Goal: Task Accomplishment & Management: Use online tool/utility

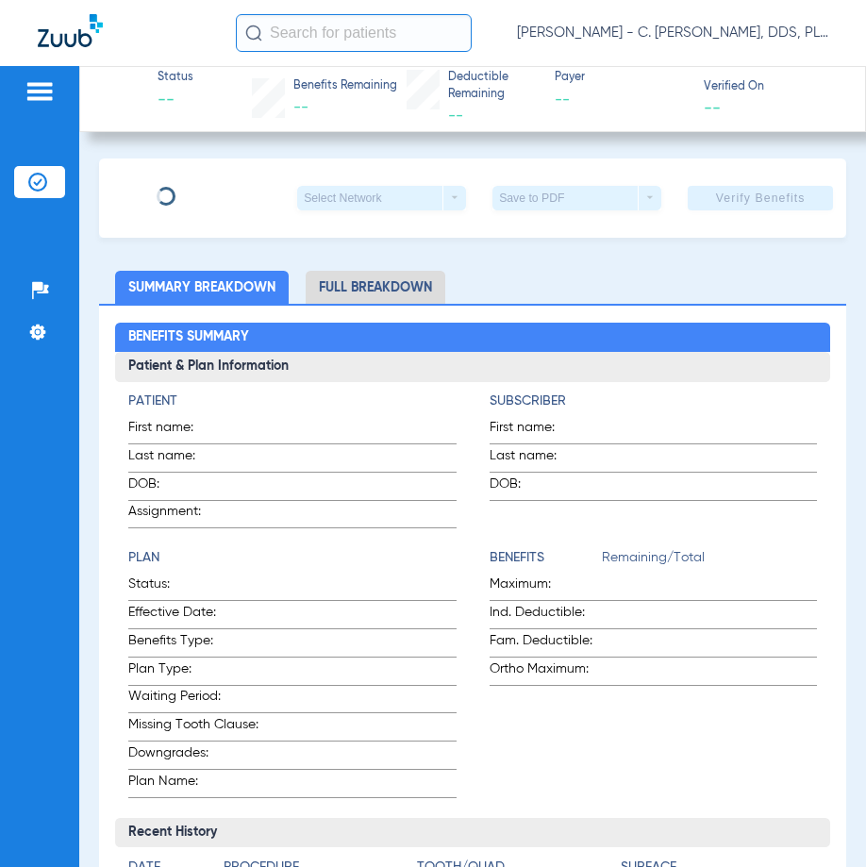
type input "[PERSON_NAME]"
type input "[DATE]"
type input "449612253"
type input "00549210"
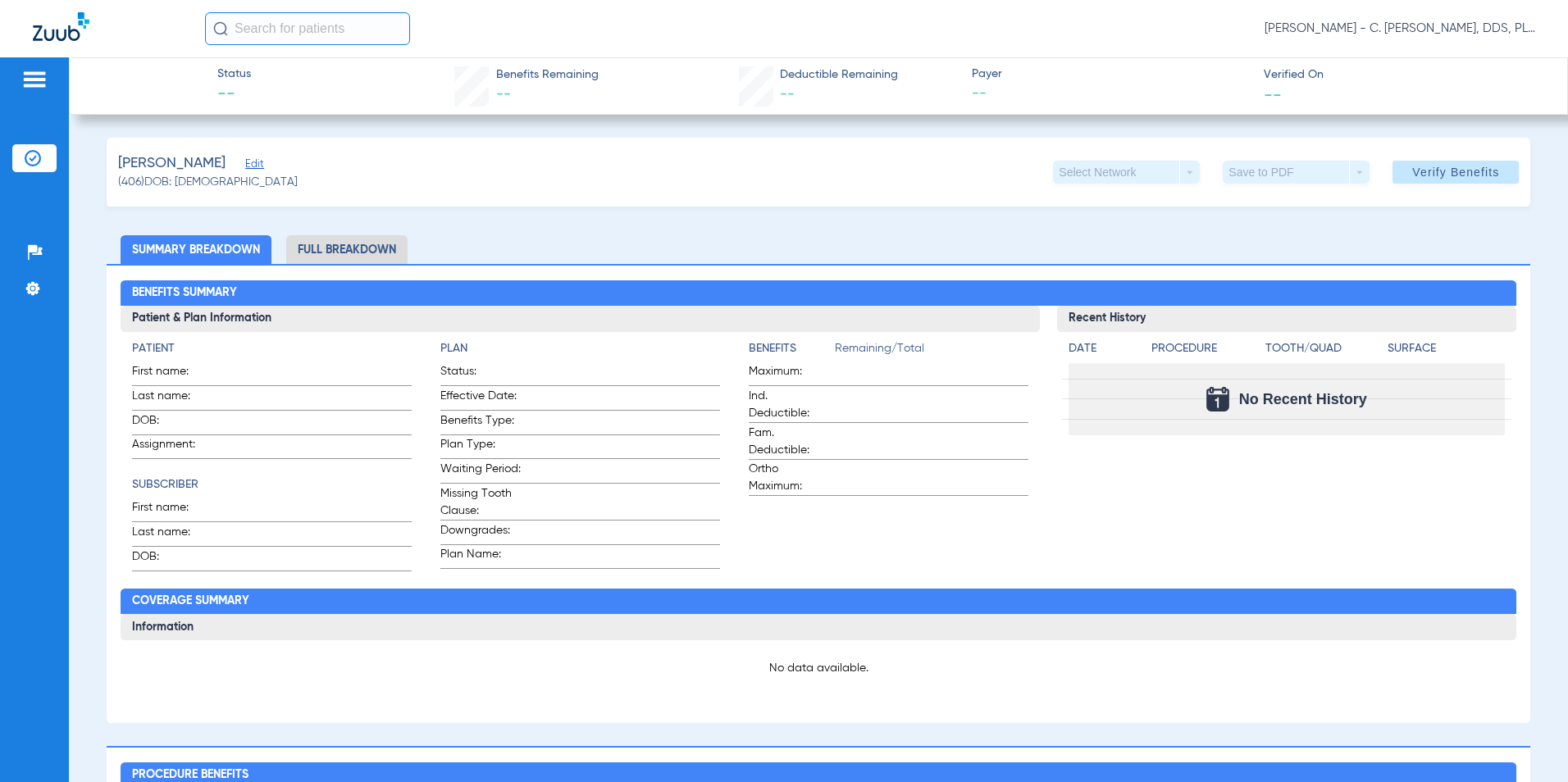
click at [245, 168] on span "Edit" at bounding box center [252, 166] width 15 height 16
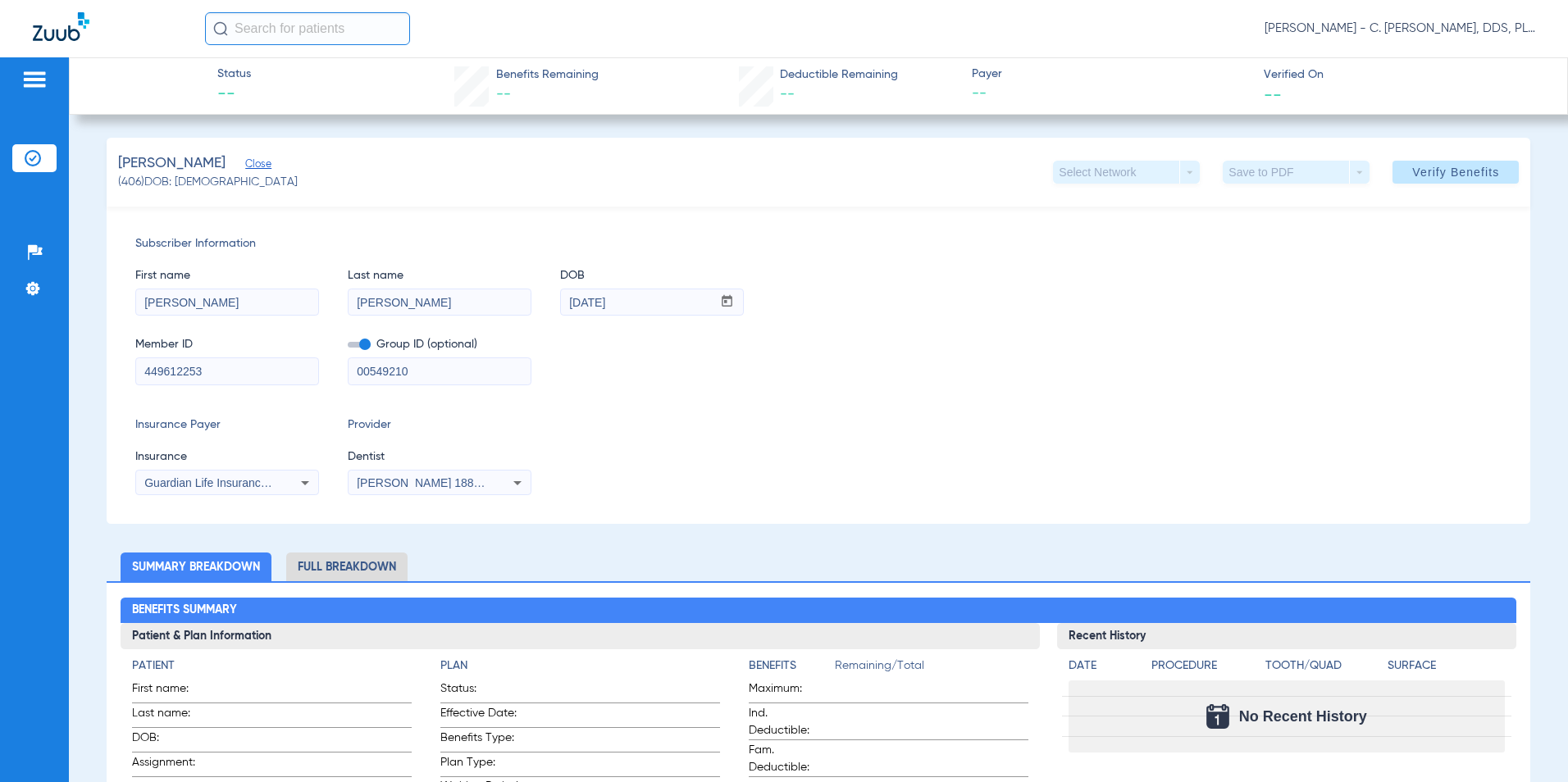
click at [271, 479] on span "Guardian Life Insurance Co. Of America" at bounding box center [246, 482] width 203 height 13
type input "prin"
click at [283, 532] on mat-option "Principal" at bounding box center [273, 540] width 276 height 26
click at [752, 182] on span at bounding box center [1455, 172] width 126 height 39
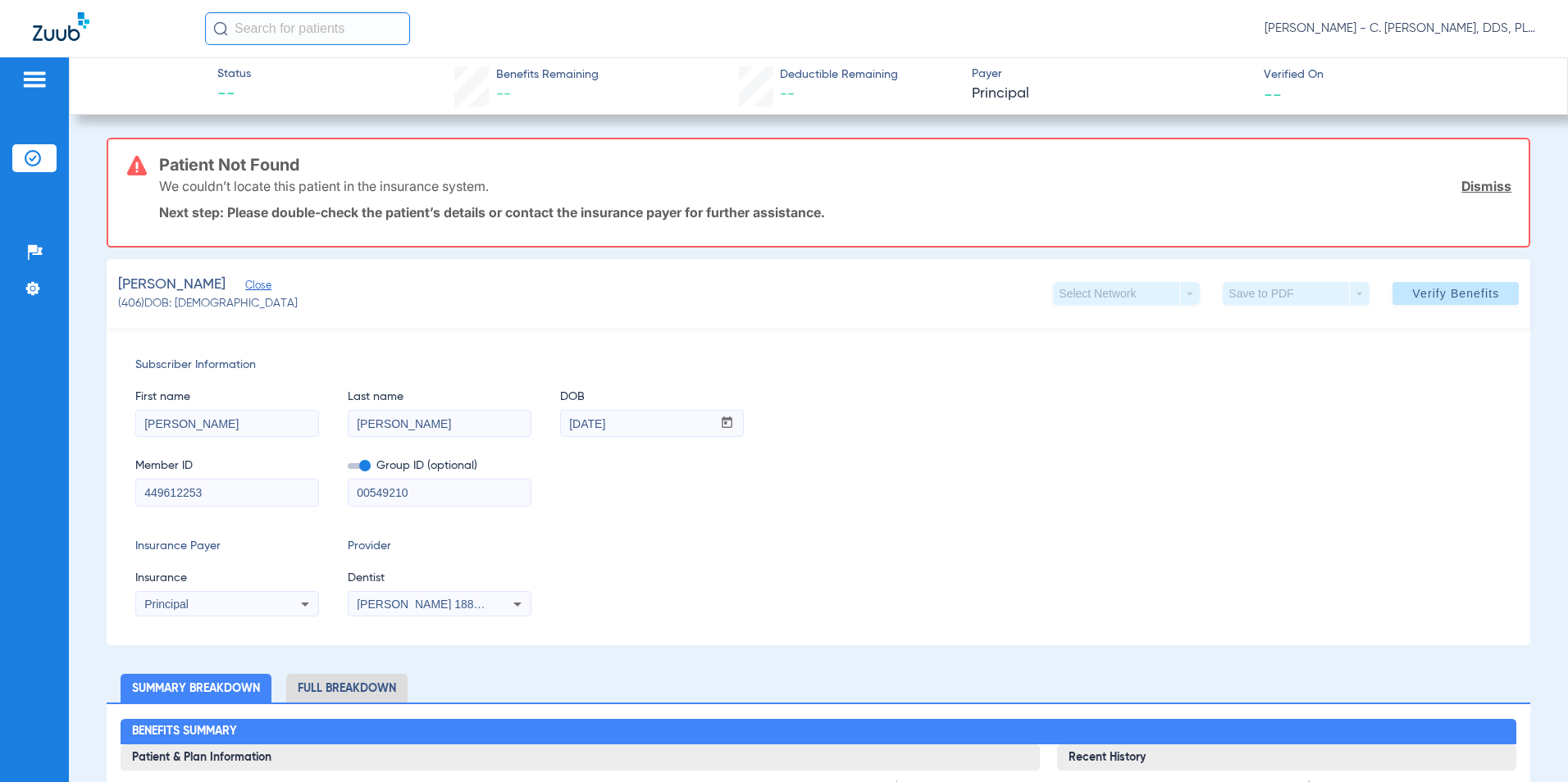
drag, startPoint x: 464, startPoint y: 495, endPoint x: 130, endPoint y: 474, distance: 334.7
click at [130, 474] on div "Subscriber Information First name [PERSON_NAME] Last name [PERSON_NAME] mm / dd…" at bounding box center [819, 487] width 1425 height 317
drag, startPoint x: 256, startPoint y: 498, endPoint x: 0, endPoint y: 422, distance: 267.0
click at [0, 424] on html "[PERSON_NAME] - C. [PERSON_NAME], DDS, PLLC dba [PERSON_NAME] Dentistry Patient…" at bounding box center [784, 391] width 1568 height 782
type input "957674319"
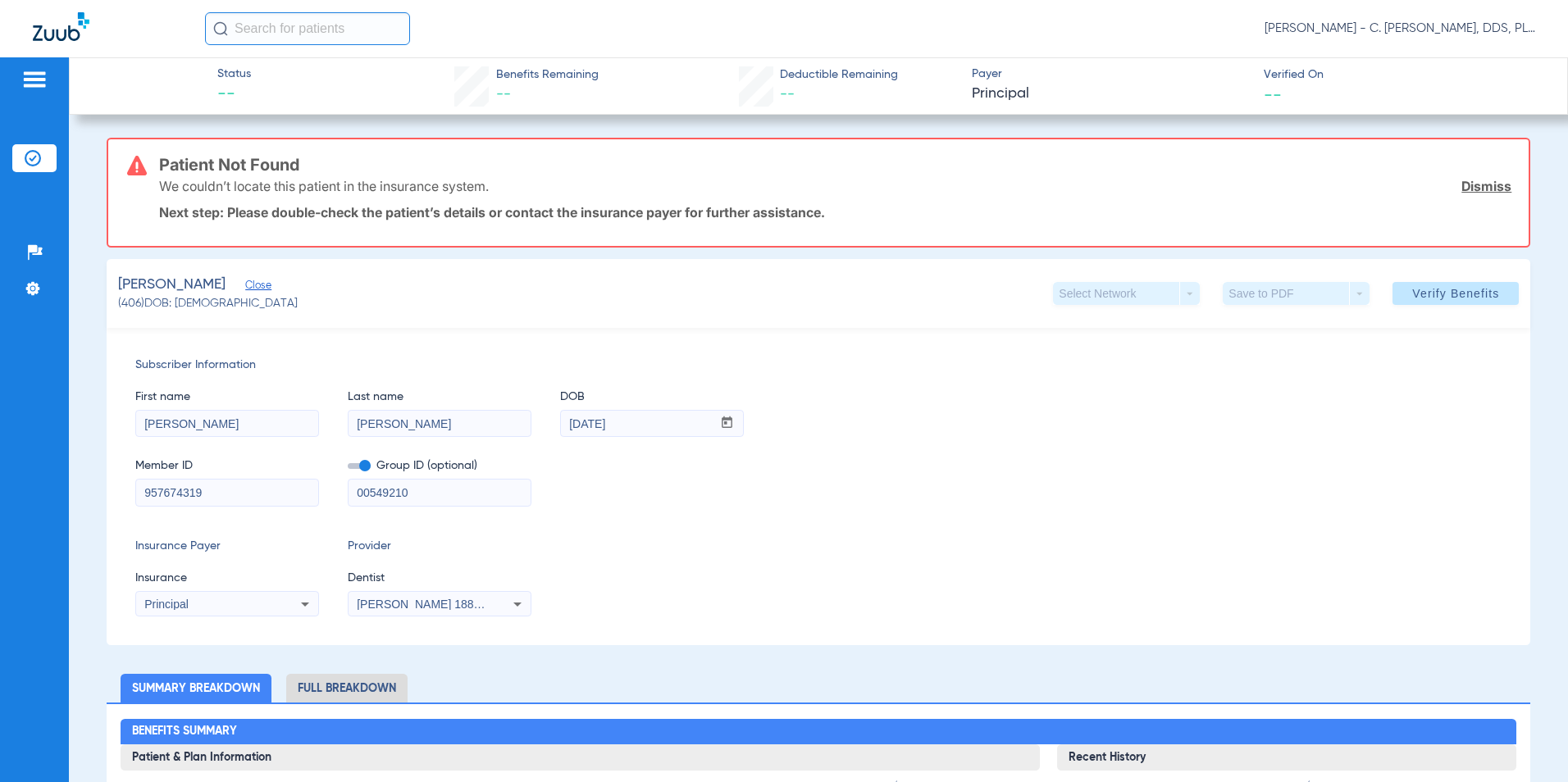
drag, startPoint x: 455, startPoint y: 488, endPoint x: 217, endPoint y: 505, distance: 238.6
click at [217, 505] on div "Member ID 957674319 Group ID (optional) 00549210" at bounding box center [819, 474] width 1367 height 63
click at [752, 297] on span "Verify Benefits" at bounding box center [1456, 293] width 87 height 13
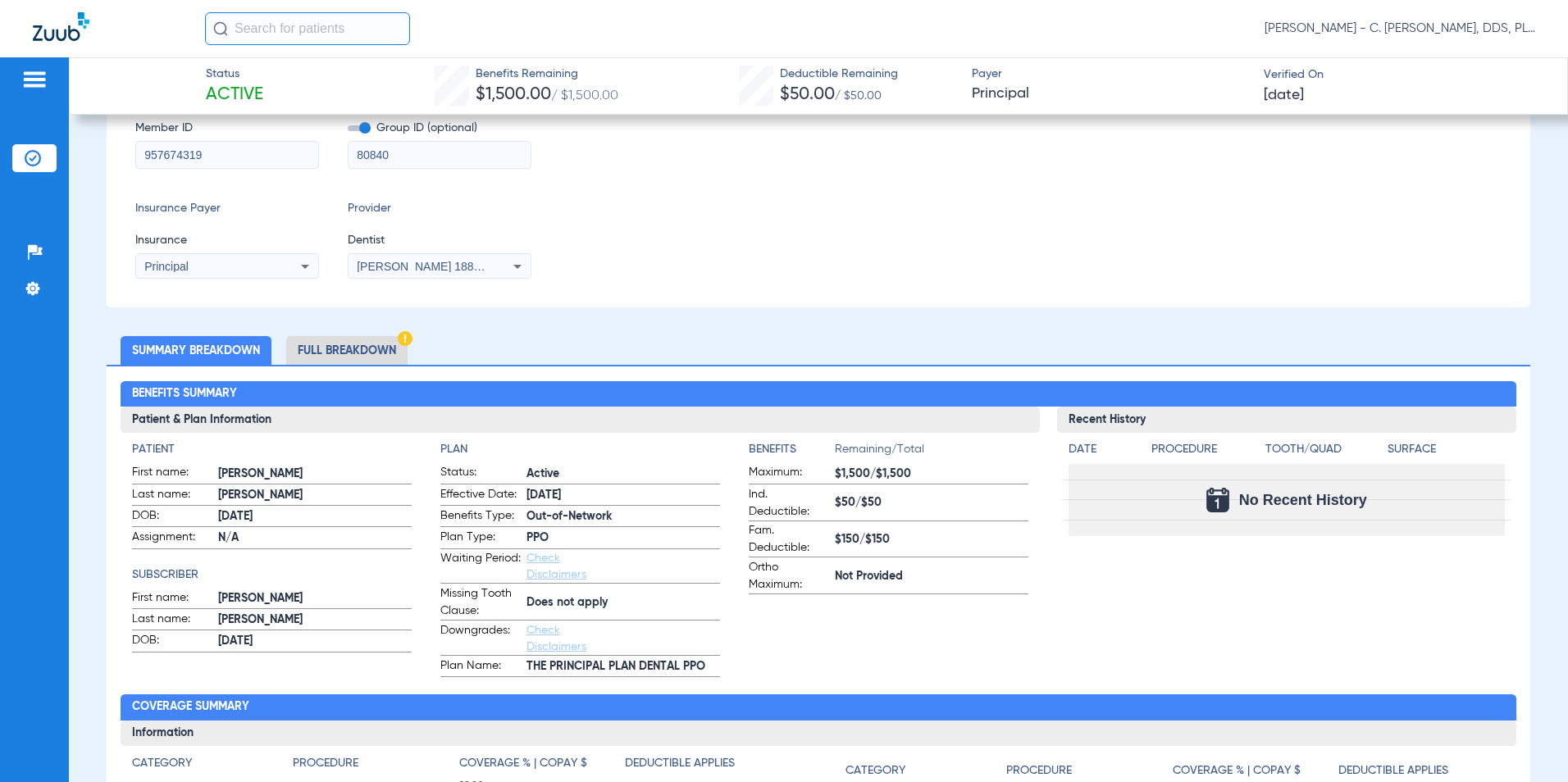
scroll to position [246, 0]
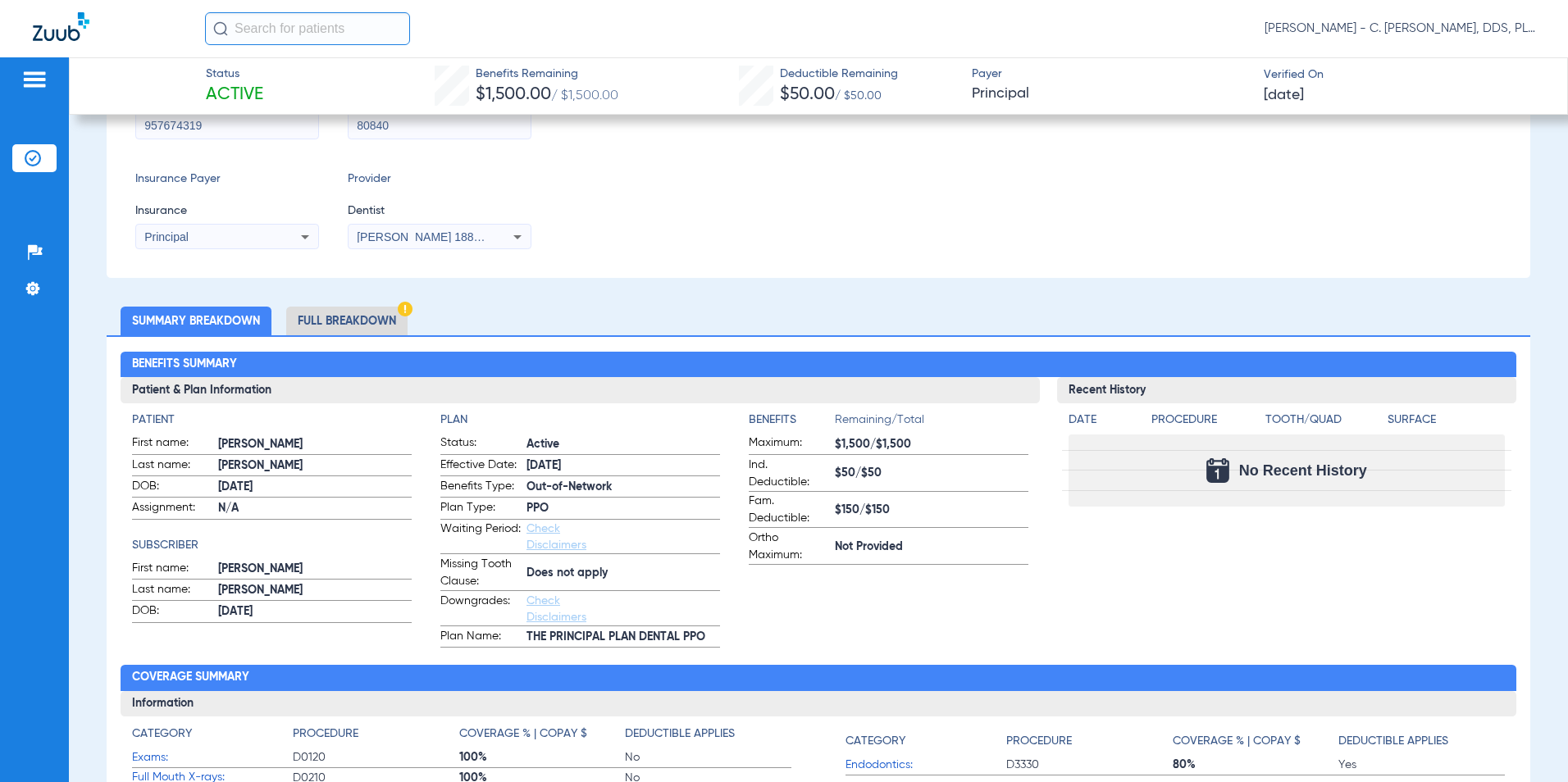
click at [345, 328] on li "Full Breakdown" at bounding box center [347, 321] width 122 height 29
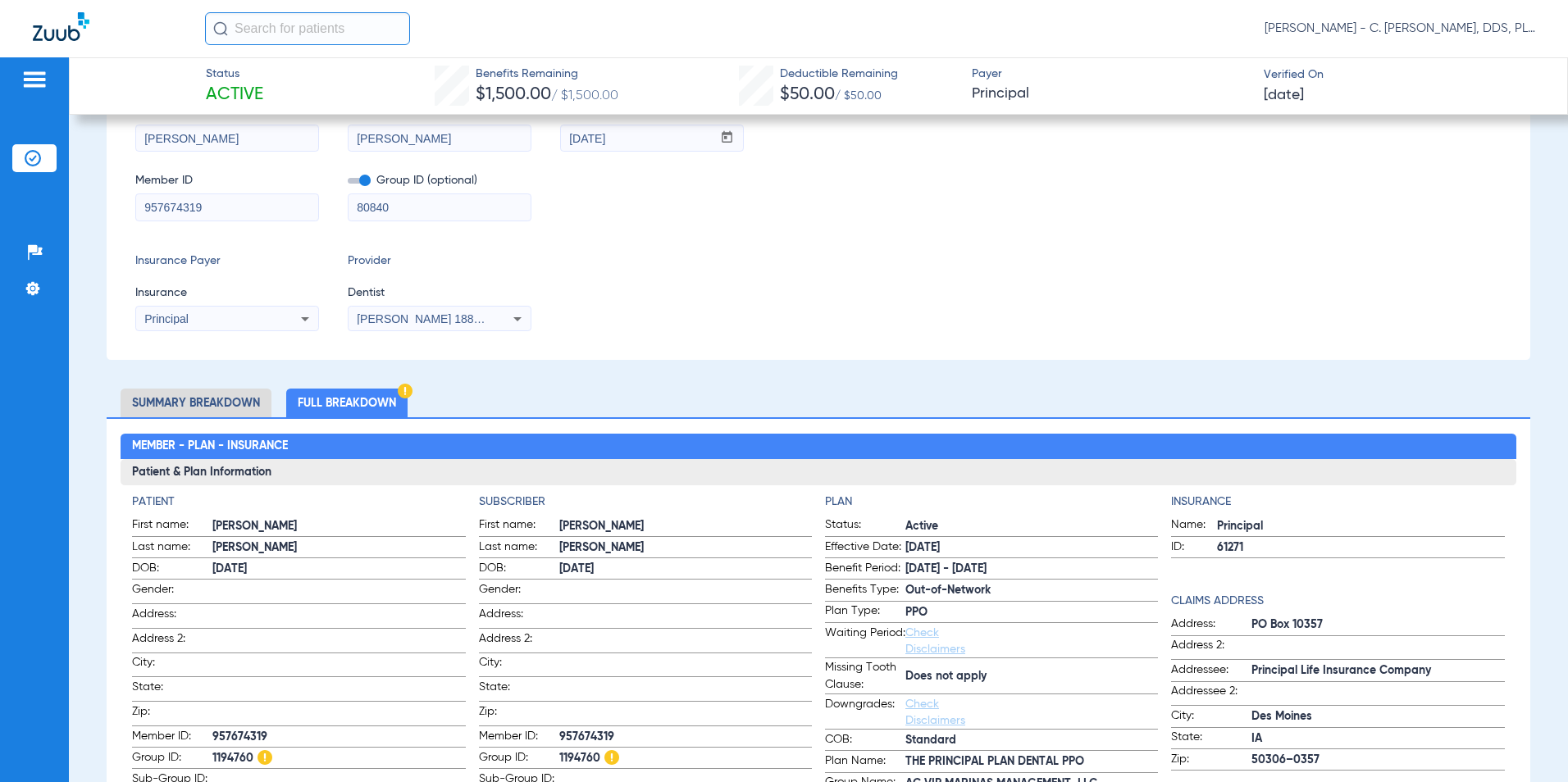
scroll to position [0, 0]
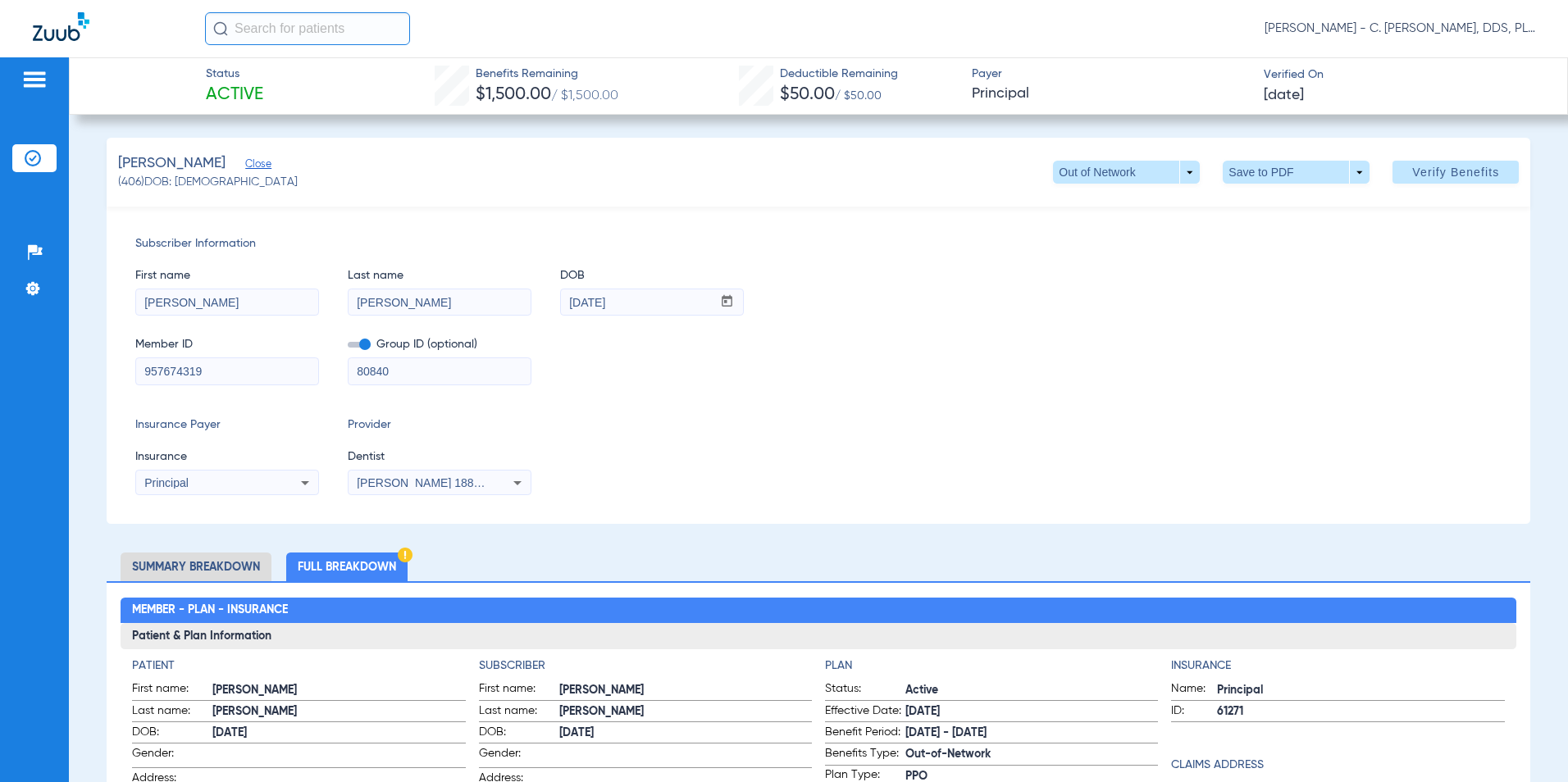
drag, startPoint x: 454, startPoint y: 376, endPoint x: -3, endPoint y: 376, distance: 457.0
click at [0, 376] on html "[PERSON_NAME] - C. [PERSON_NAME], DDS, PLLC dba [PERSON_NAME] Dentistry Patient…" at bounding box center [784, 391] width 1568 height 782
type input "1194760"
click at [752, 169] on span "Verify Benefits" at bounding box center [1456, 172] width 87 height 13
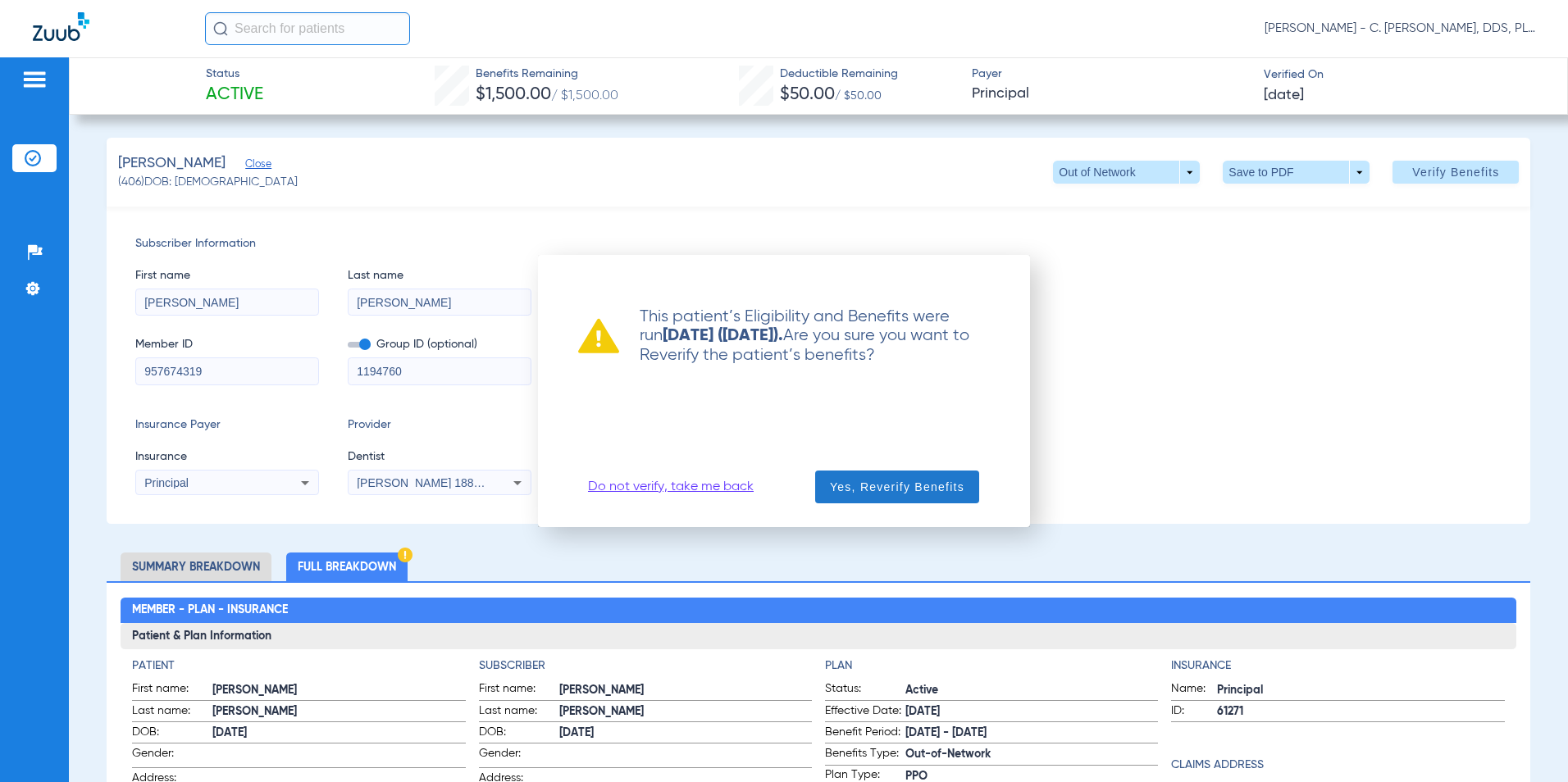
click at [752, 474] on span "button" at bounding box center [897, 487] width 164 height 39
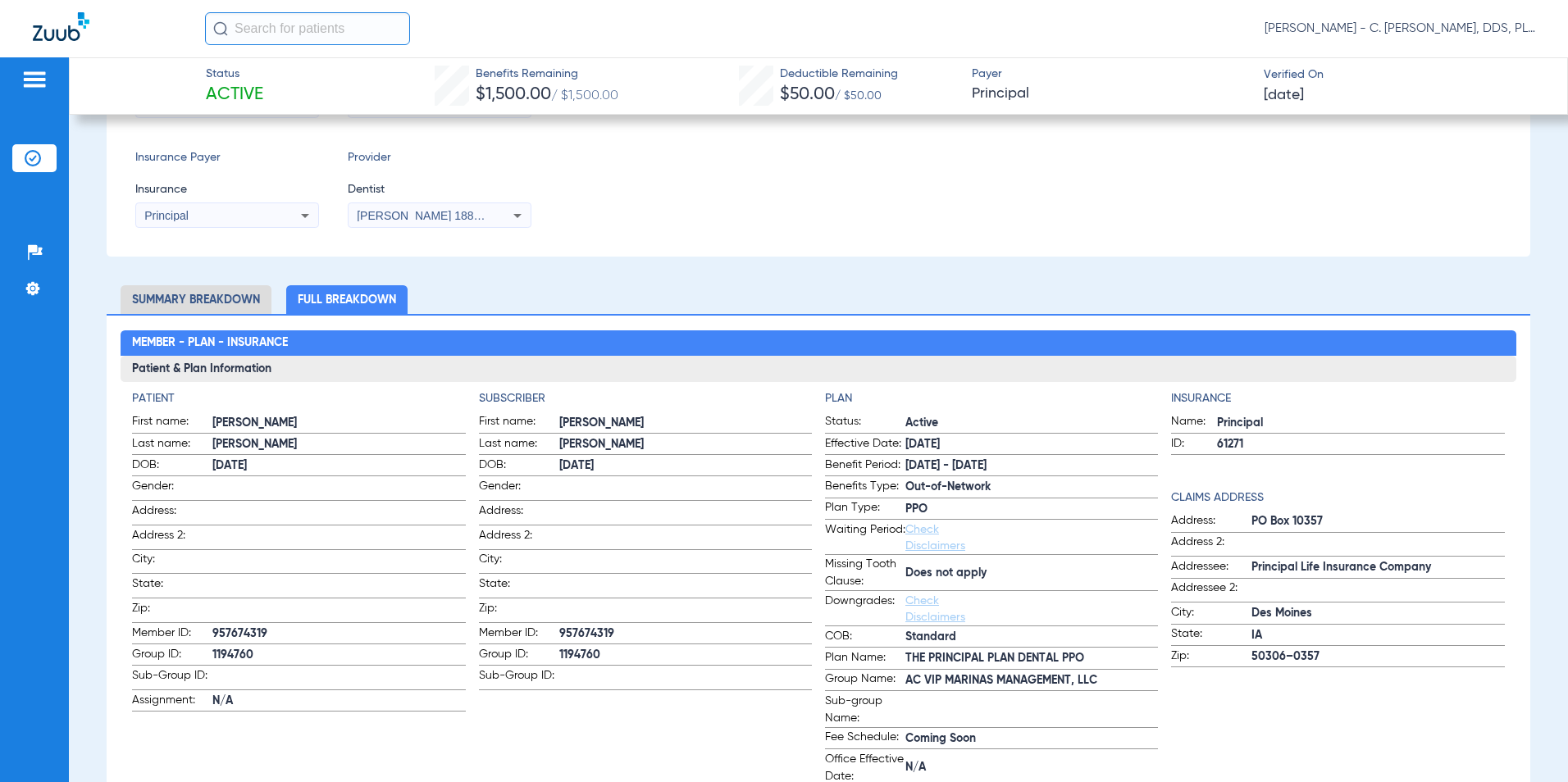
scroll to position [328, 0]
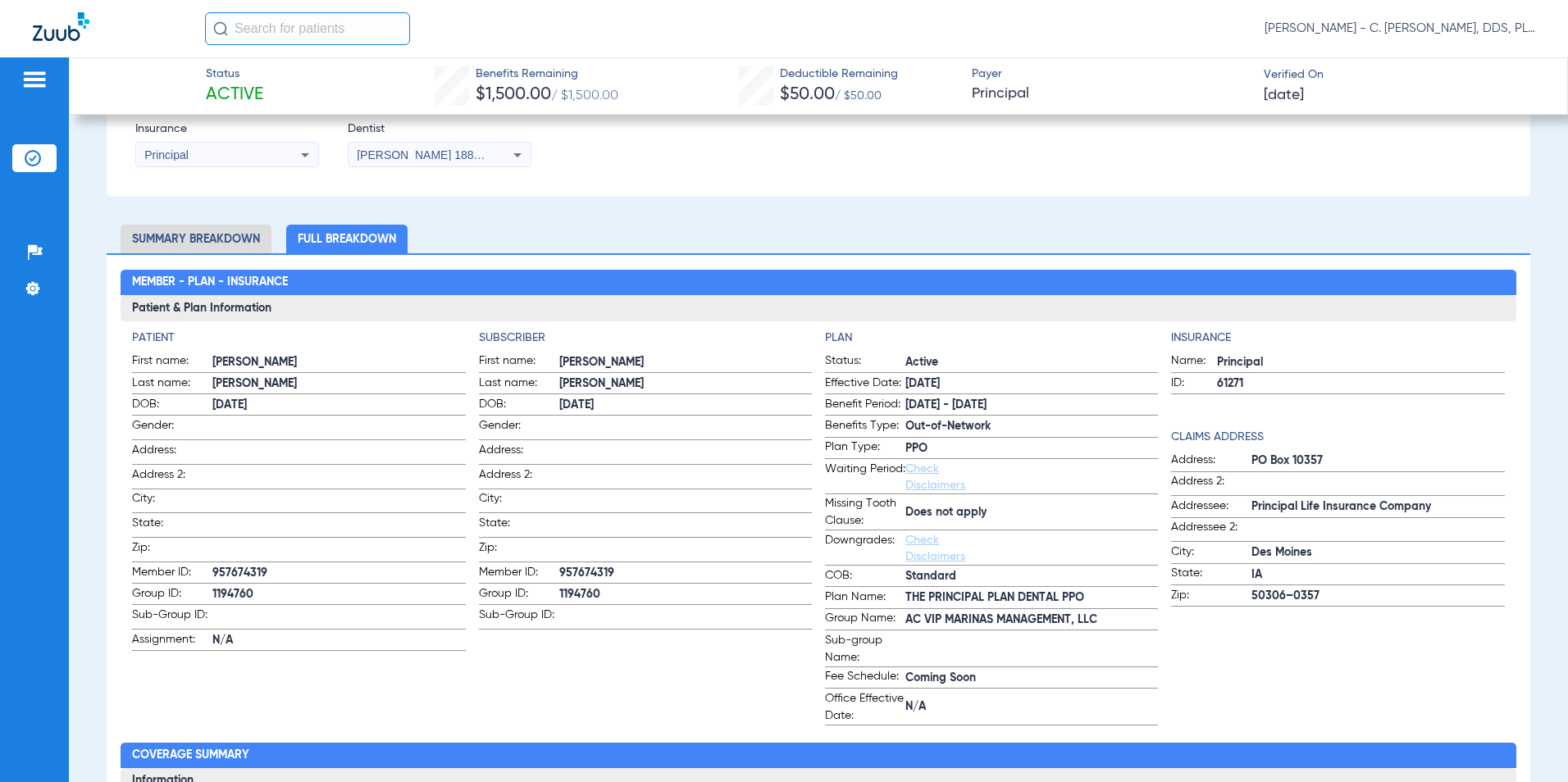
drag, startPoint x: 1101, startPoint y: 620, endPoint x: 903, endPoint y: 622, distance: 198.0
click at [752, 622] on span "AC VIP MARINAS MANAGEMENT, LLC" at bounding box center [1032, 620] width 253 height 17
copy span "AC VIP MARINAS MANAGEMENT, LLC"
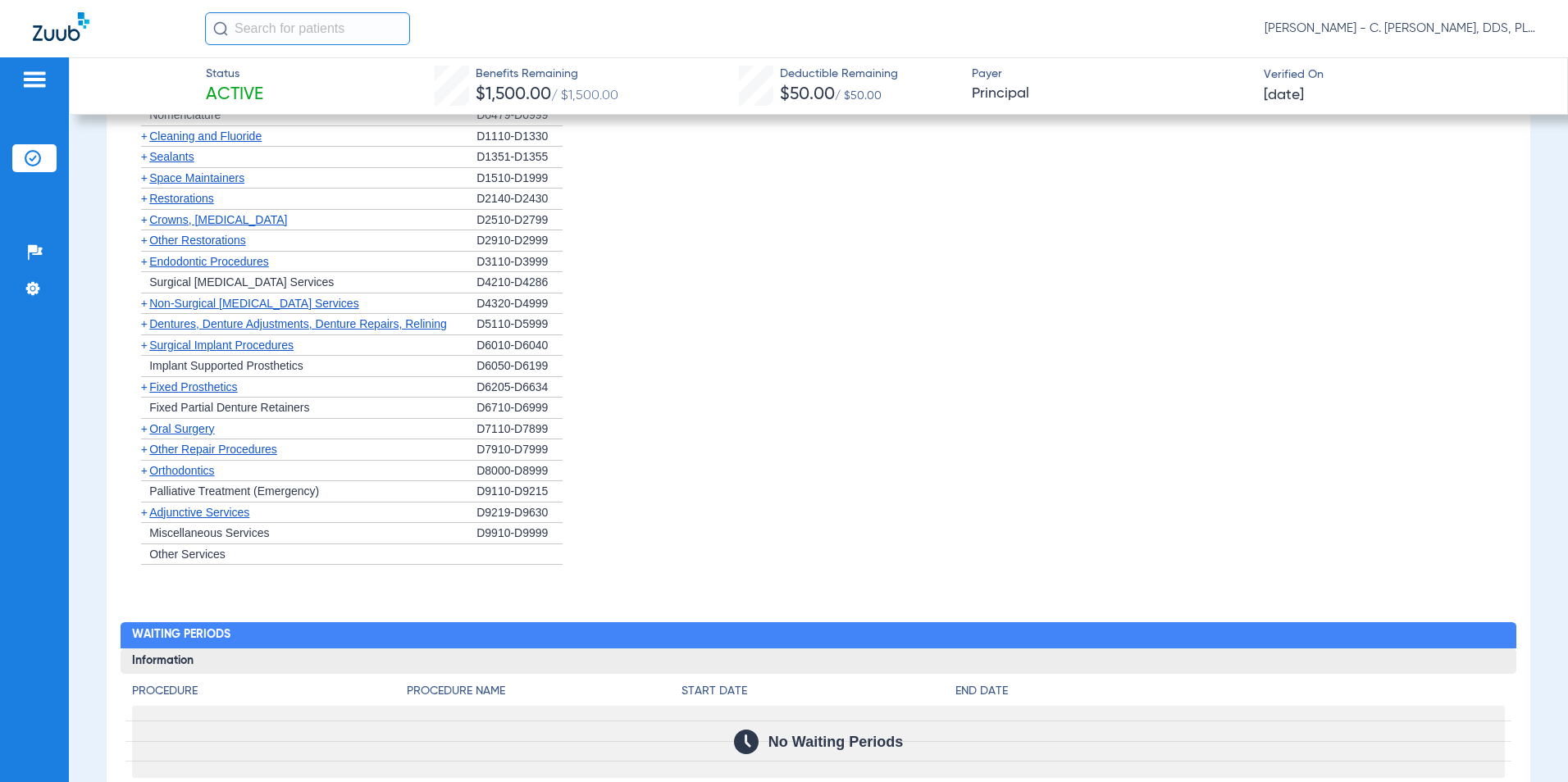
scroll to position [2290, 0]
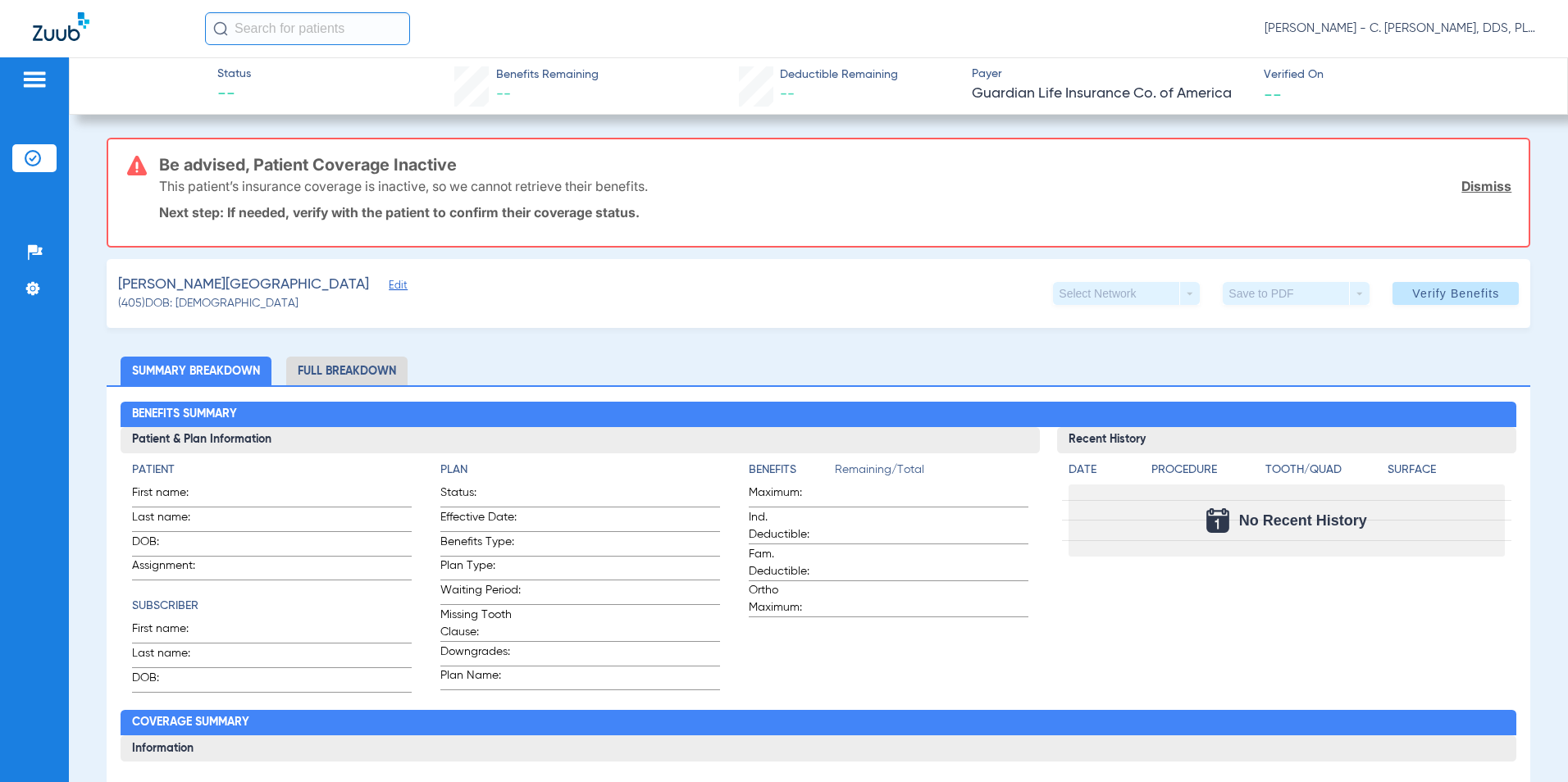
click at [1472, 184] on link "Dismiss" at bounding box center [1487, 186] width 50 height 17
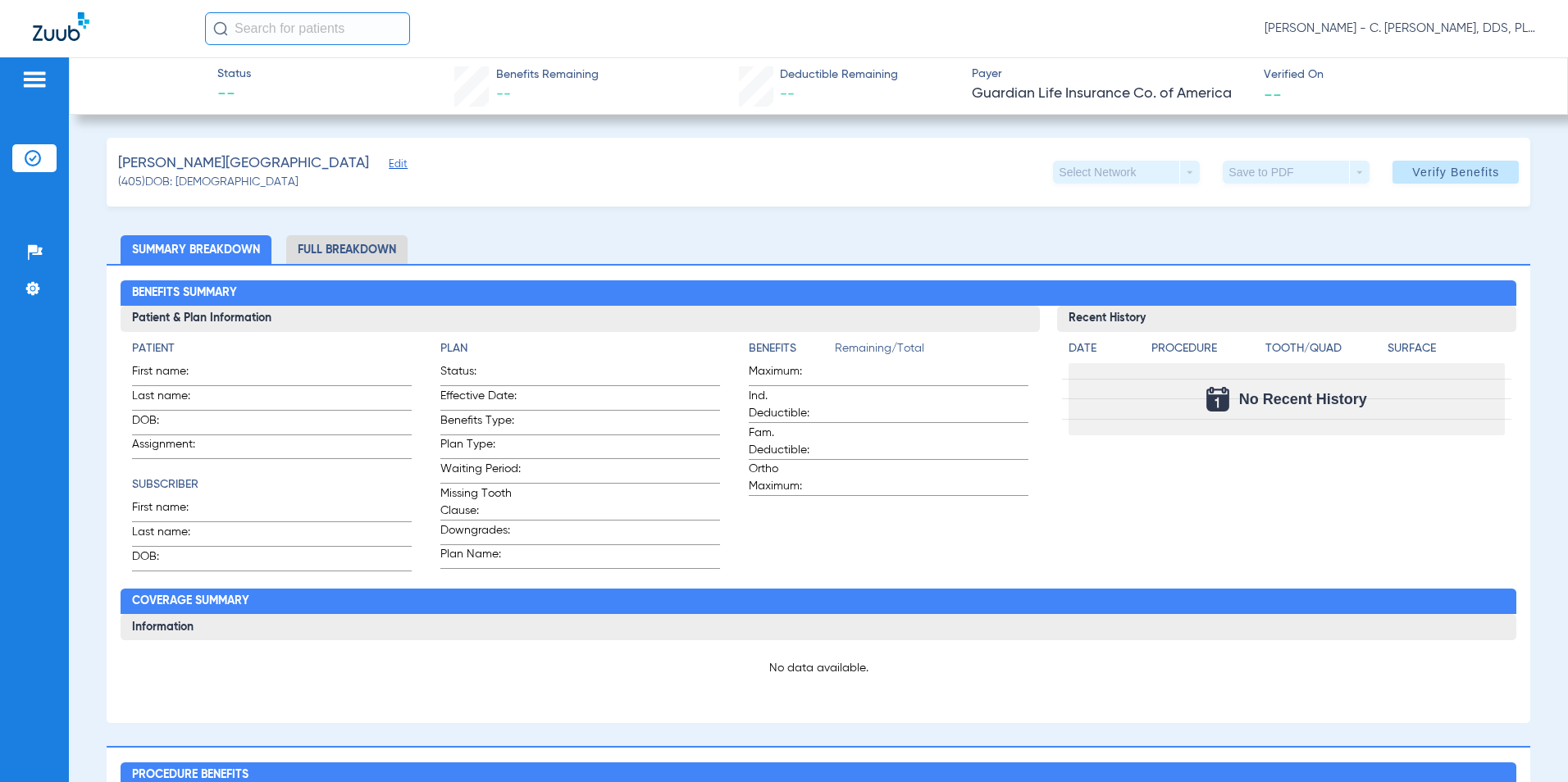
click at [389, 166] on span "Edit" at bounding box center [395, 166] width 15 height 16
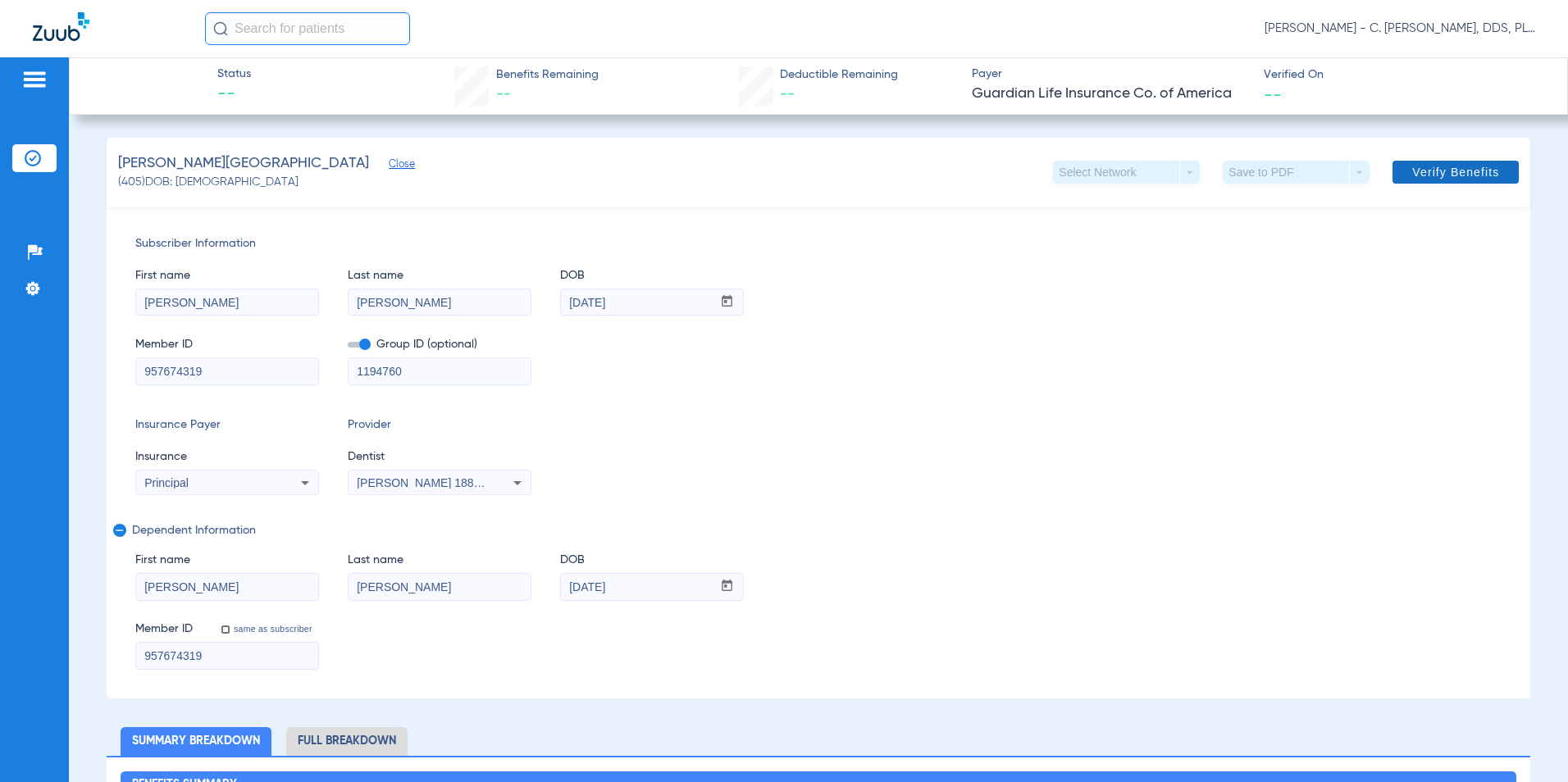
click at [1445, 162] on span at bounding box center [1455, 172] width 126 height 39
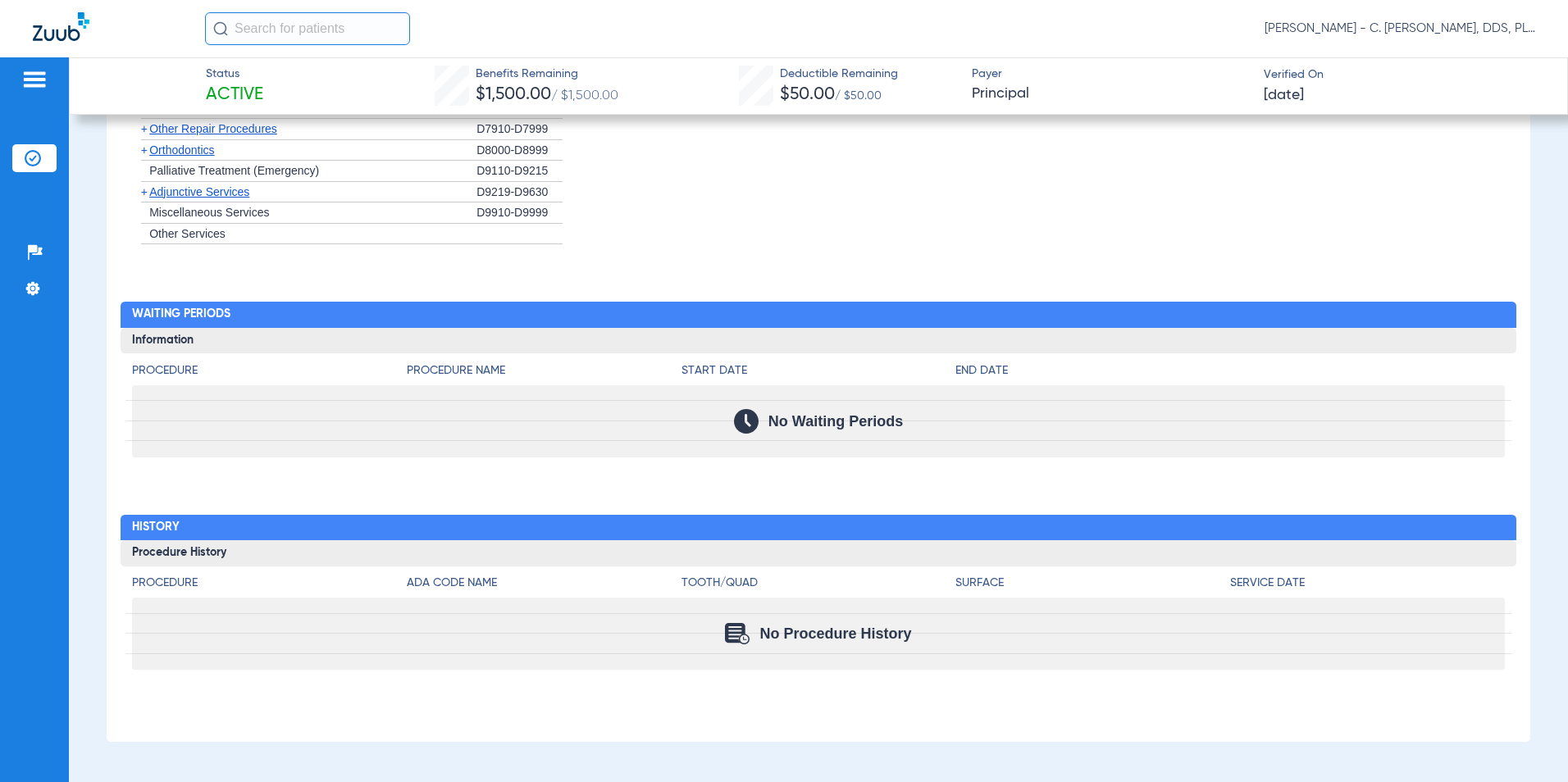
scroll to position [1474, 0]
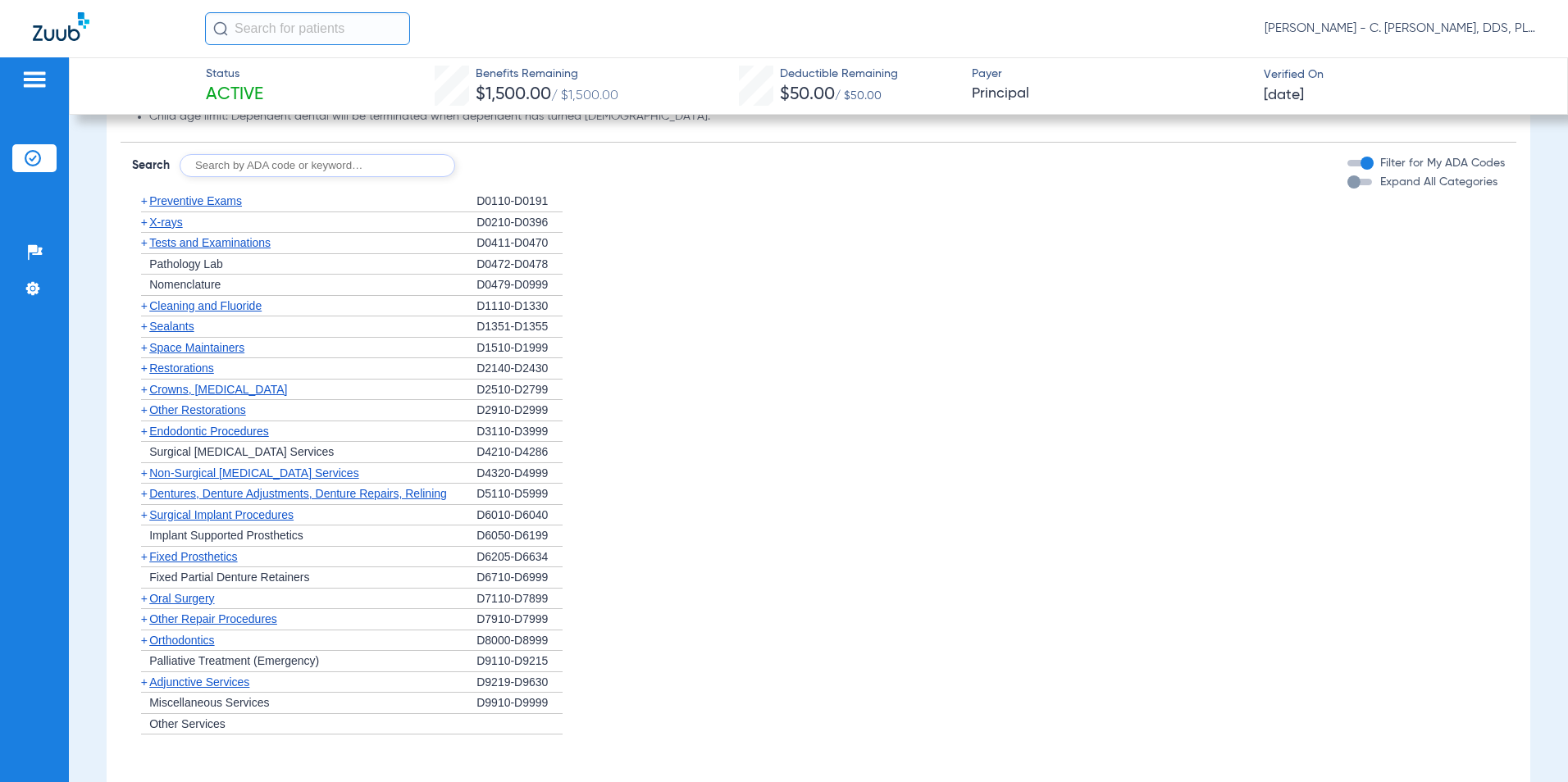
click at [207, 308] on span "Cleaning and Fluoride" at bounding box center [205, 305] width 112 height 13
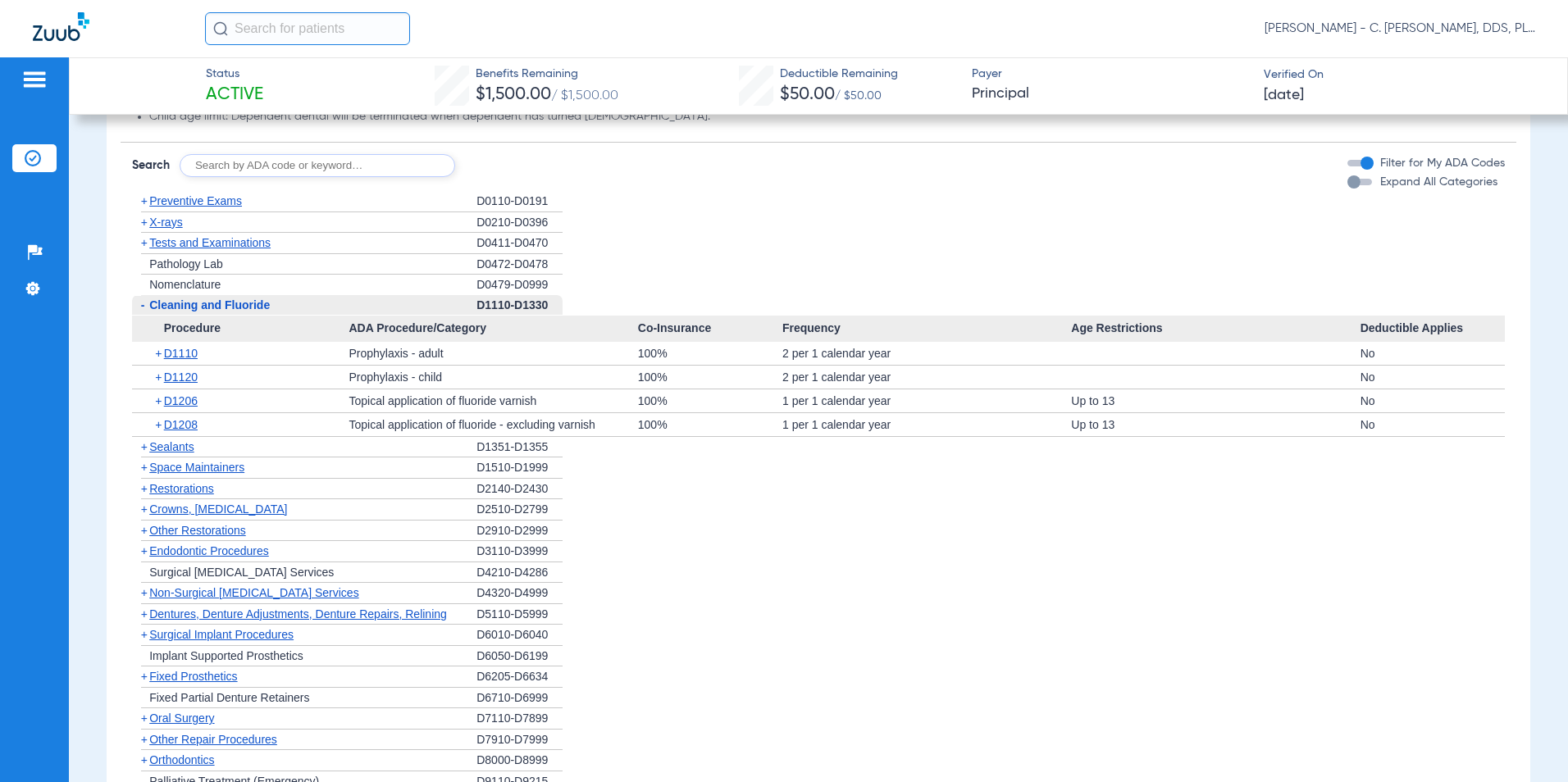
click at [183, 454] on span "Sealants" at bounding box center [171, 447] width 44 height 13
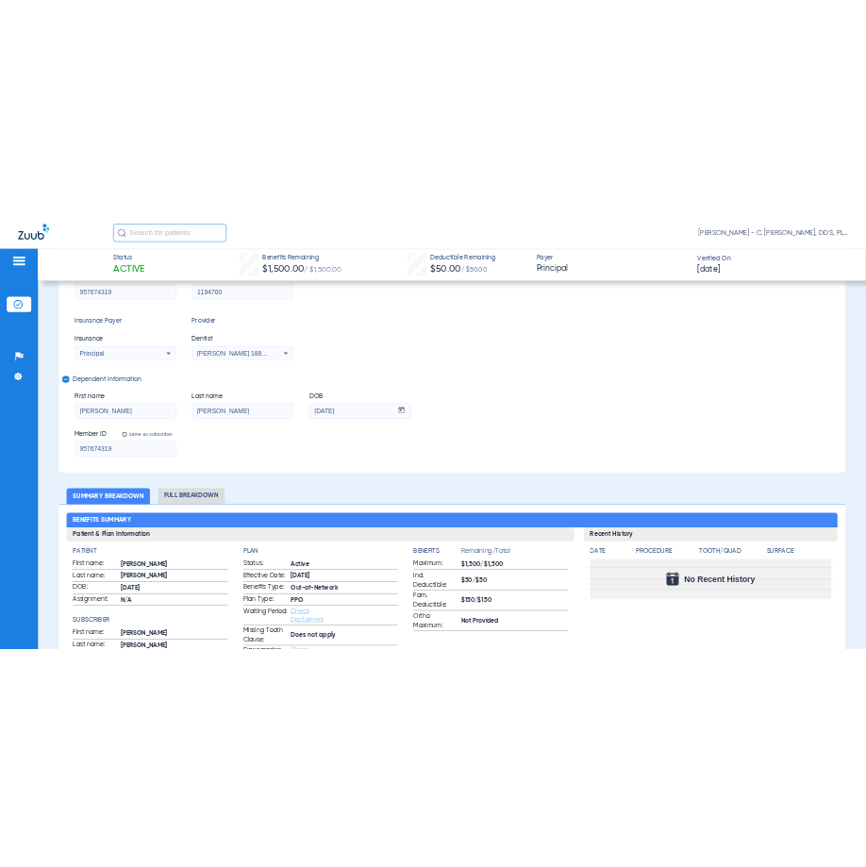
scroll to position [0, 0]
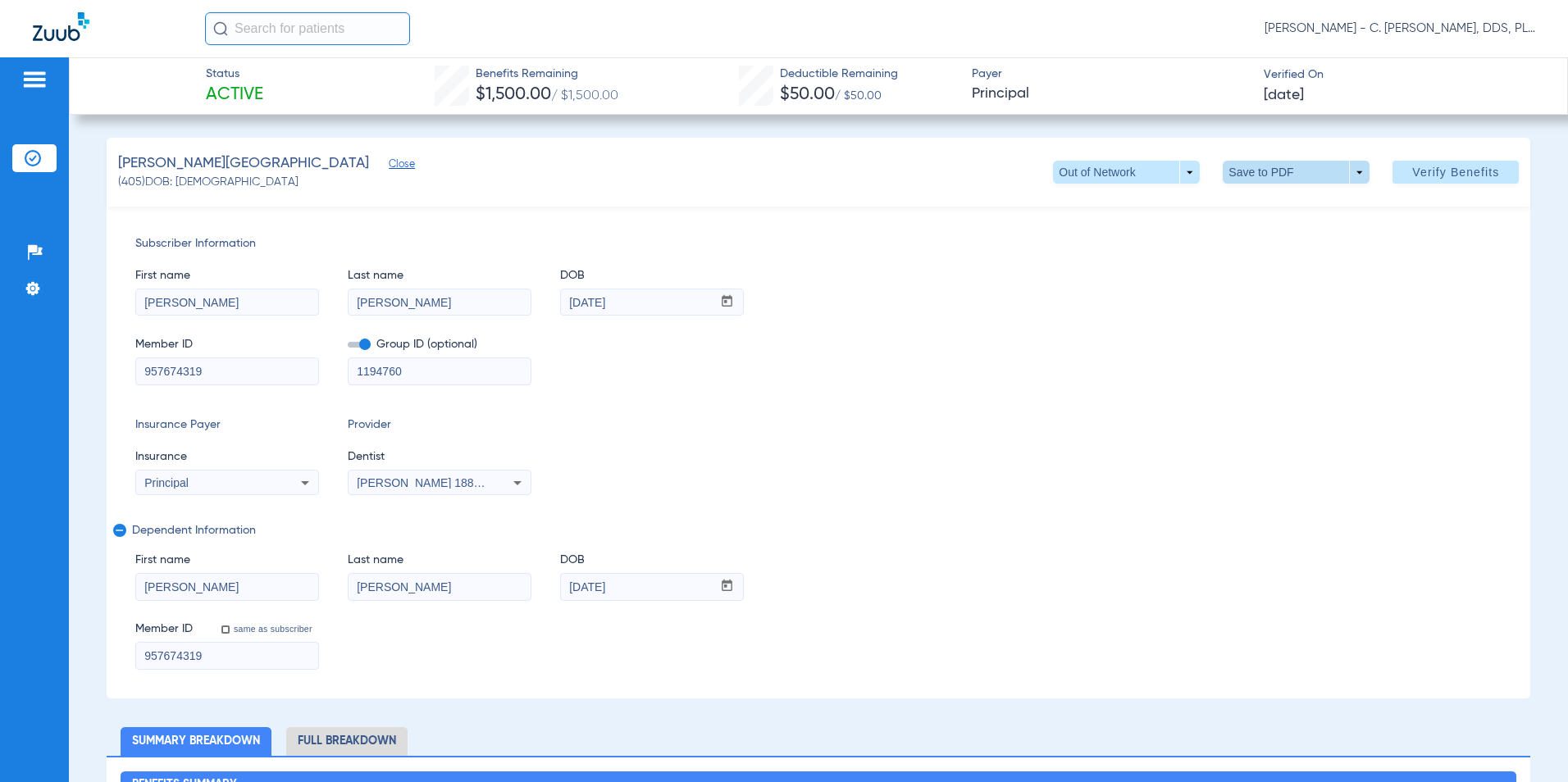
click at [1306, 168] on span at bounding box center [1296, 172] width 147 height 23
click at [1308, 204] on span "Save to PDF" at bounding box center [1291, 204] width 65 height 11
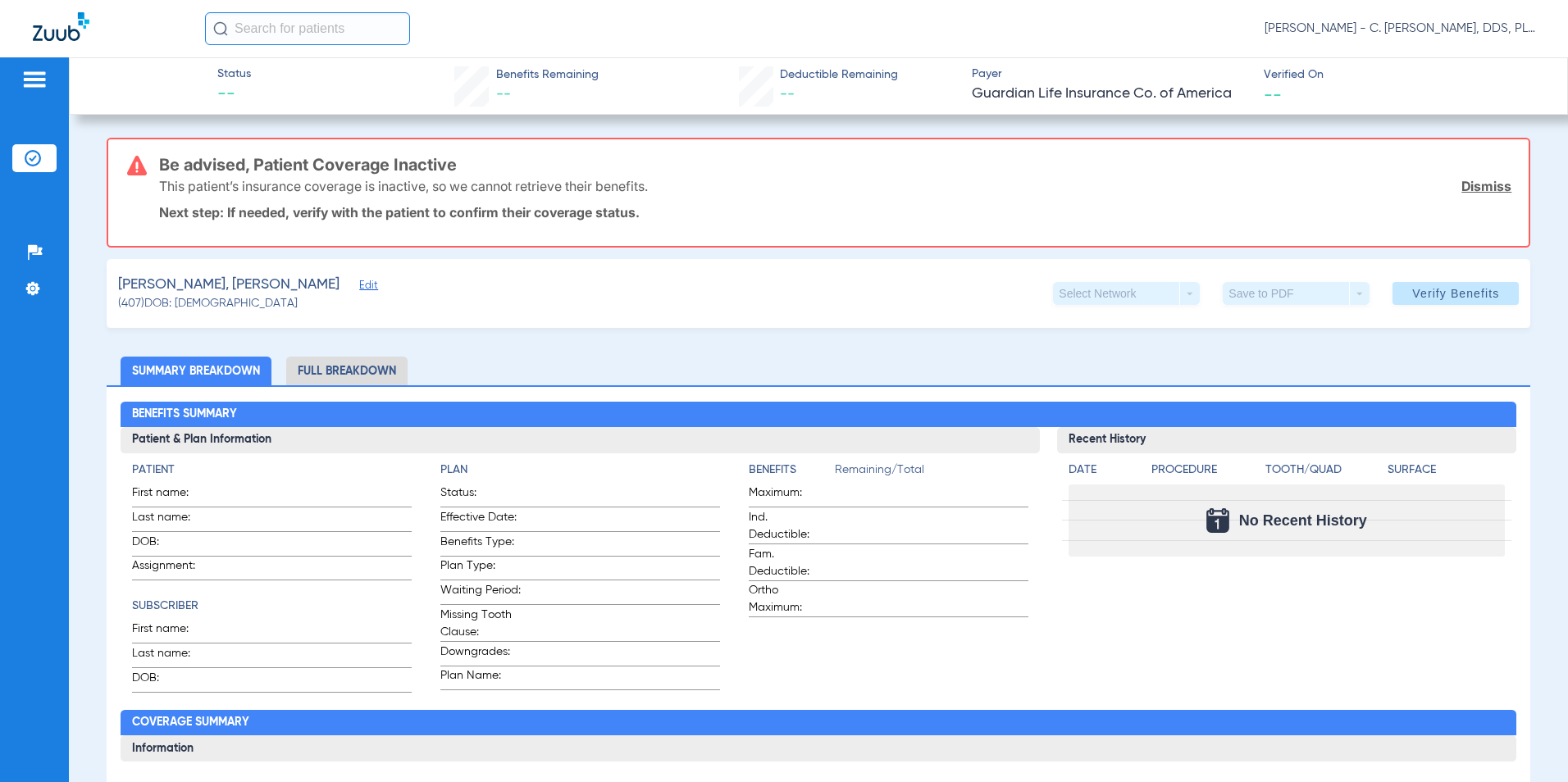
click at [752, 190] on link "Dismiss" at bounding box center [1487, 186] width 50 height 17
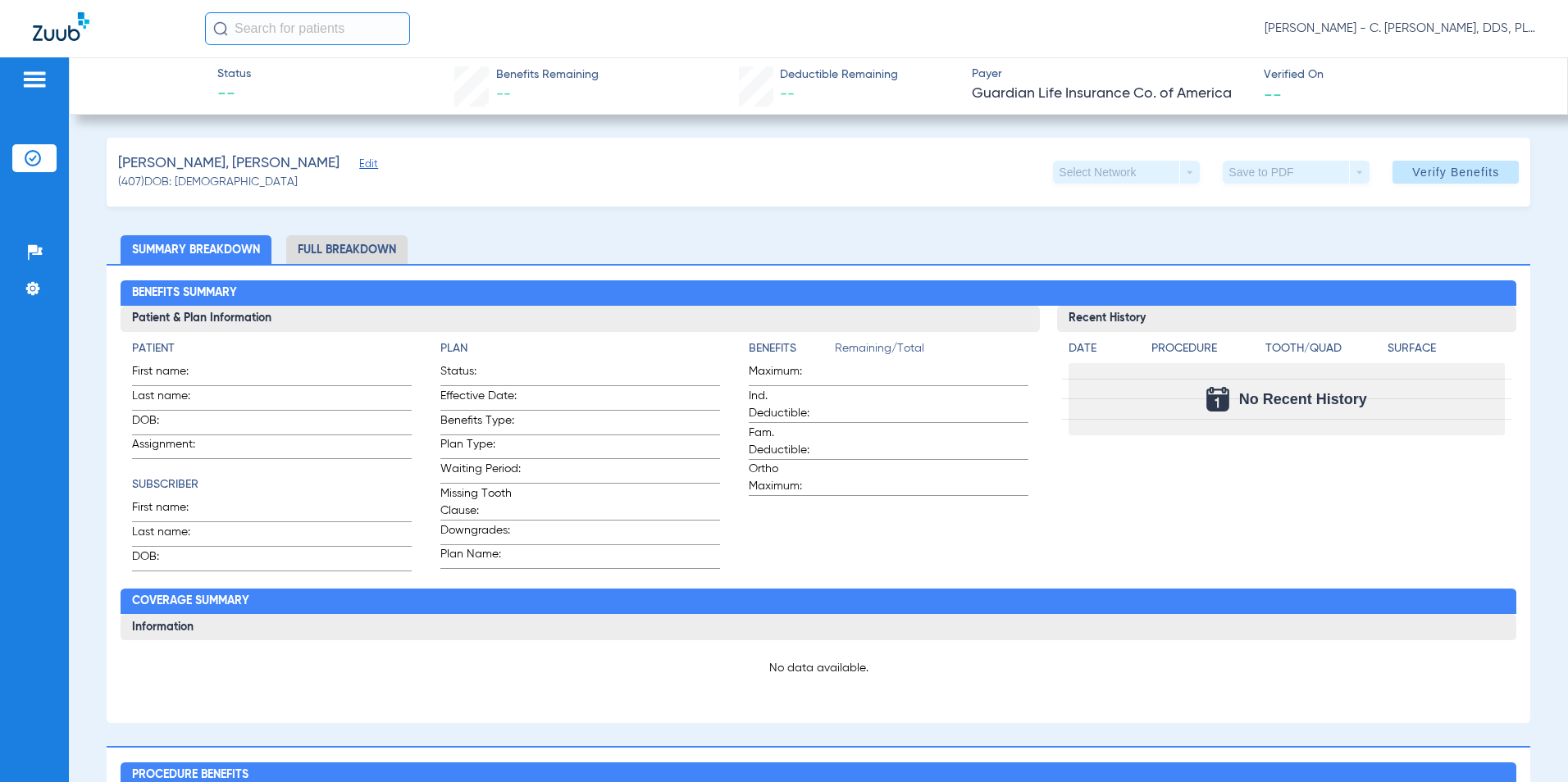
click at [333, 235] on li "Full Breakdown" at bounding box center [347, 249] width 122 height 29
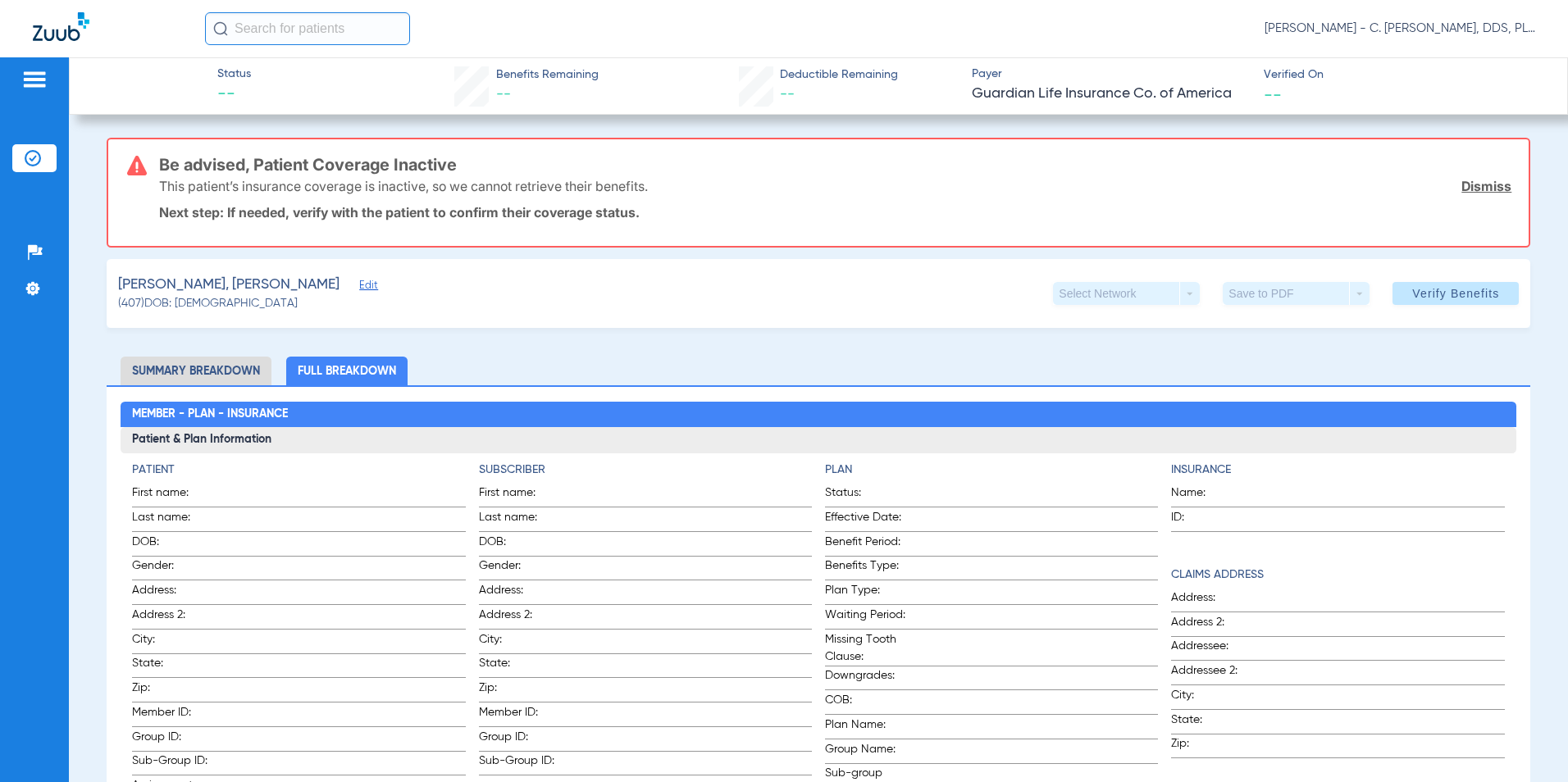
click at [752, 182] on link "Dismiss" at bounding box center [1487, 186] width 50 height 17
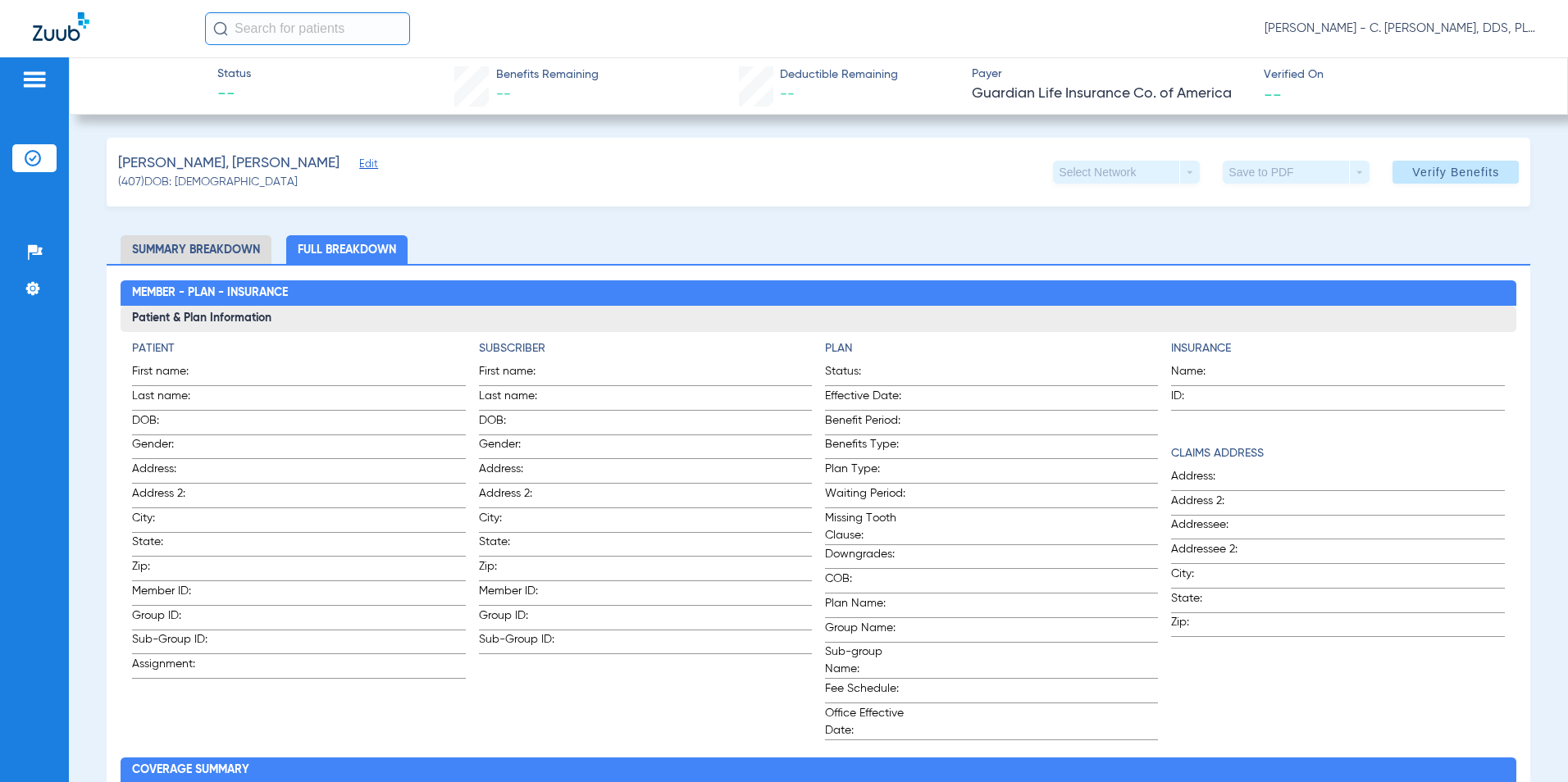
click at [239, 176] on div "(407) DOB: 06/16/2019" at bounding box center [246, 182] width 256 height 17
click at [359, 170] on span "Edit" at bounding box center [366, 166] width 15 height 16
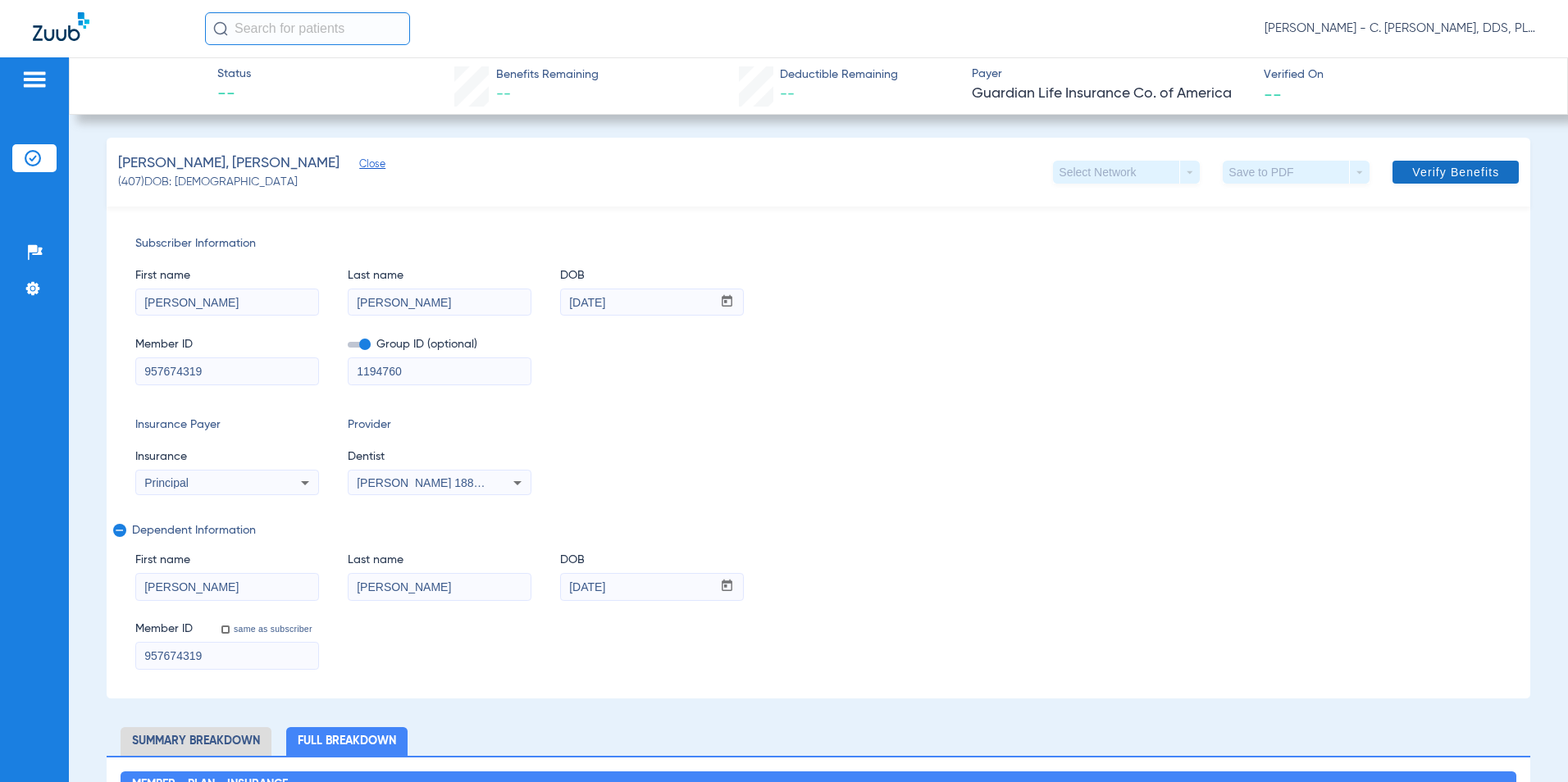
click at [752, 175] on span "Verify Benefits" at bounding box center [1456, 172] width 87 height 13
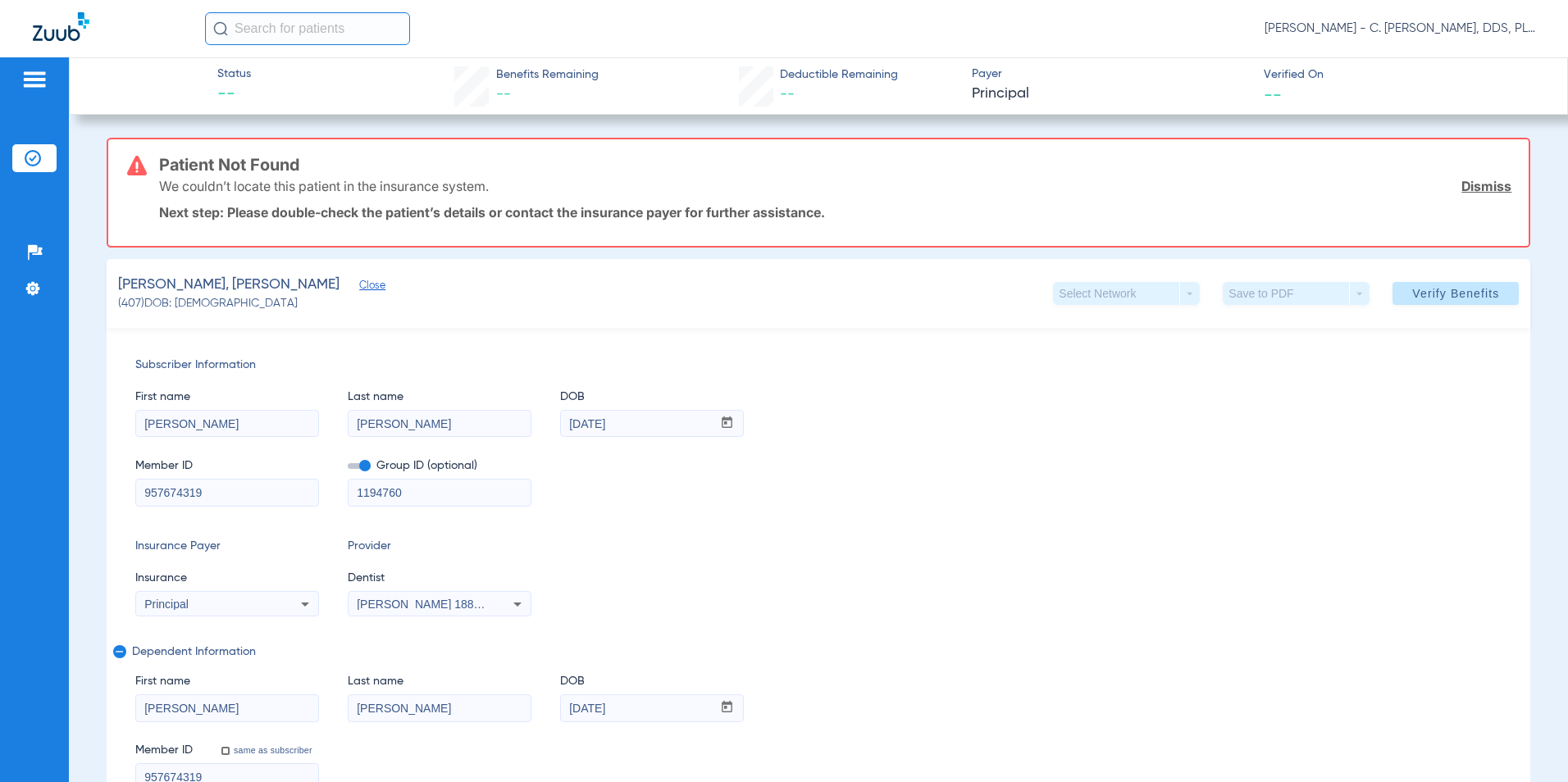
click at [752, 193] on link "Dismiss" at bounding box center [1487, 186] width 50 height 17
